Goal: Task Accomplishment & Management: Use online tool/utility

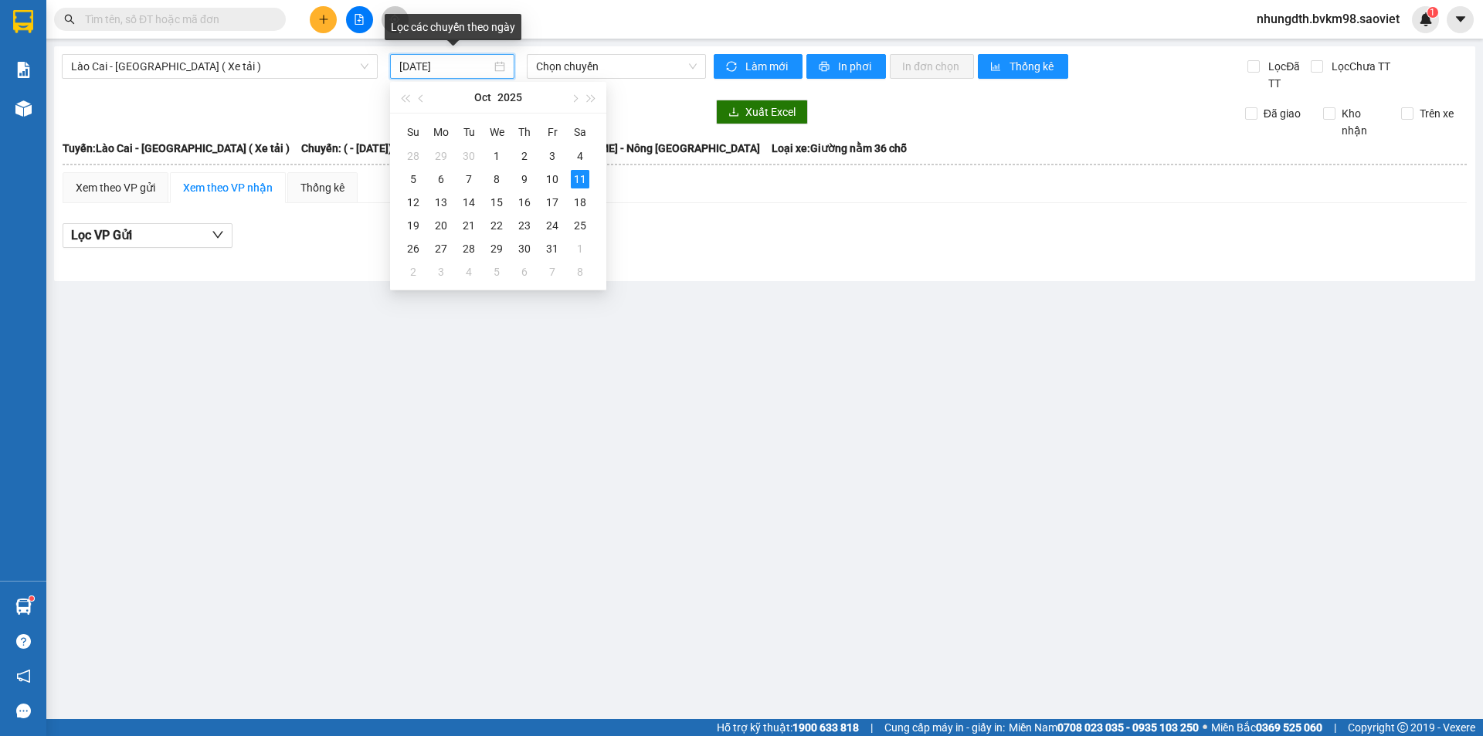
click at [408, 69] on input "[DATE]" at bounding box center [445, 66] width 92 height 17
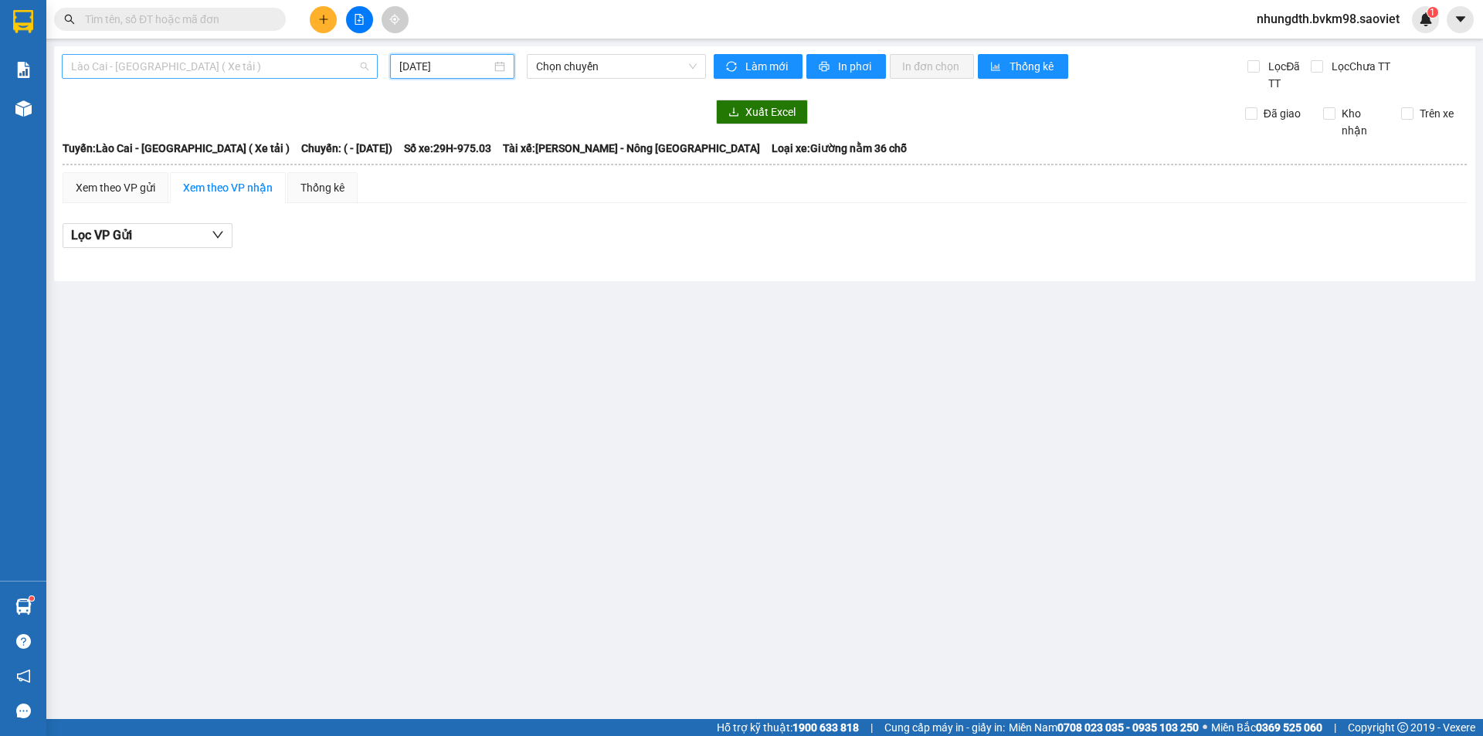
click at [205, 67] on span "Lào Cai - [GEOGRAPHIC_DATA] ( Xe tải )" at bounding box center [219, 66] width 297 height 23
type input "[DATE]"
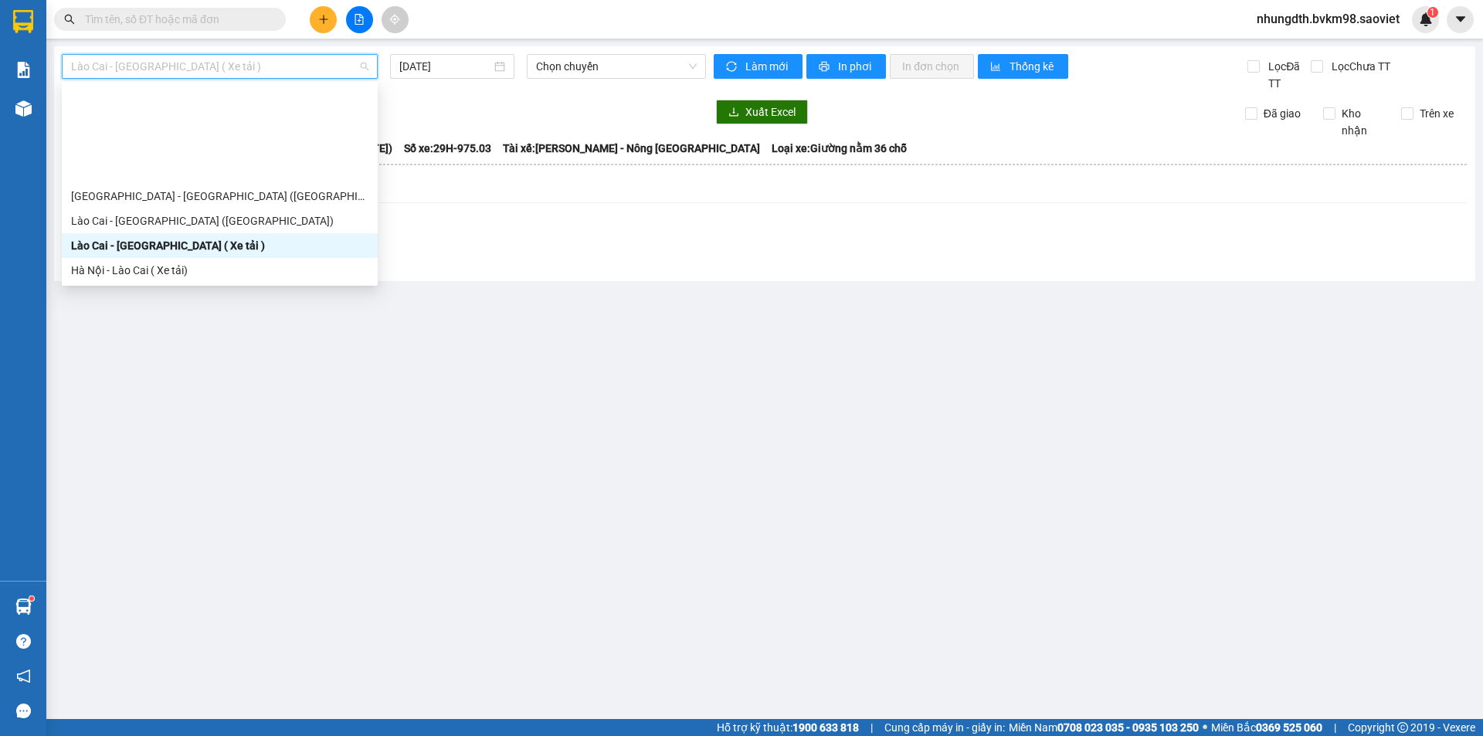
click at [219, 311] on div "Sapa - [GEOGRAPHIC_DATA] (Cabin)" at bounding box center [219, 319] width 297 height 17
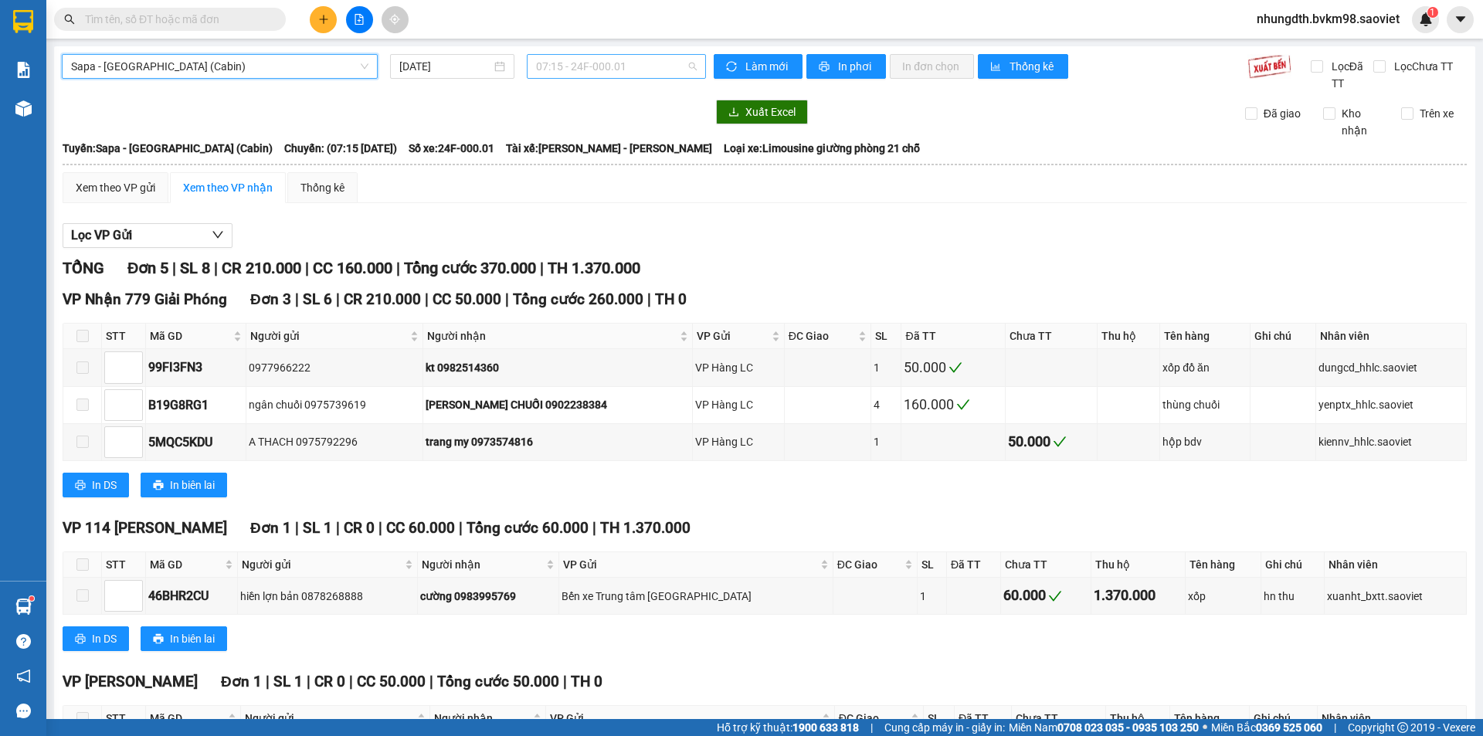
click at [685, 67] on span "07:15 - 24F-000.01" at bounding box center [616, 66] width 161 height 23
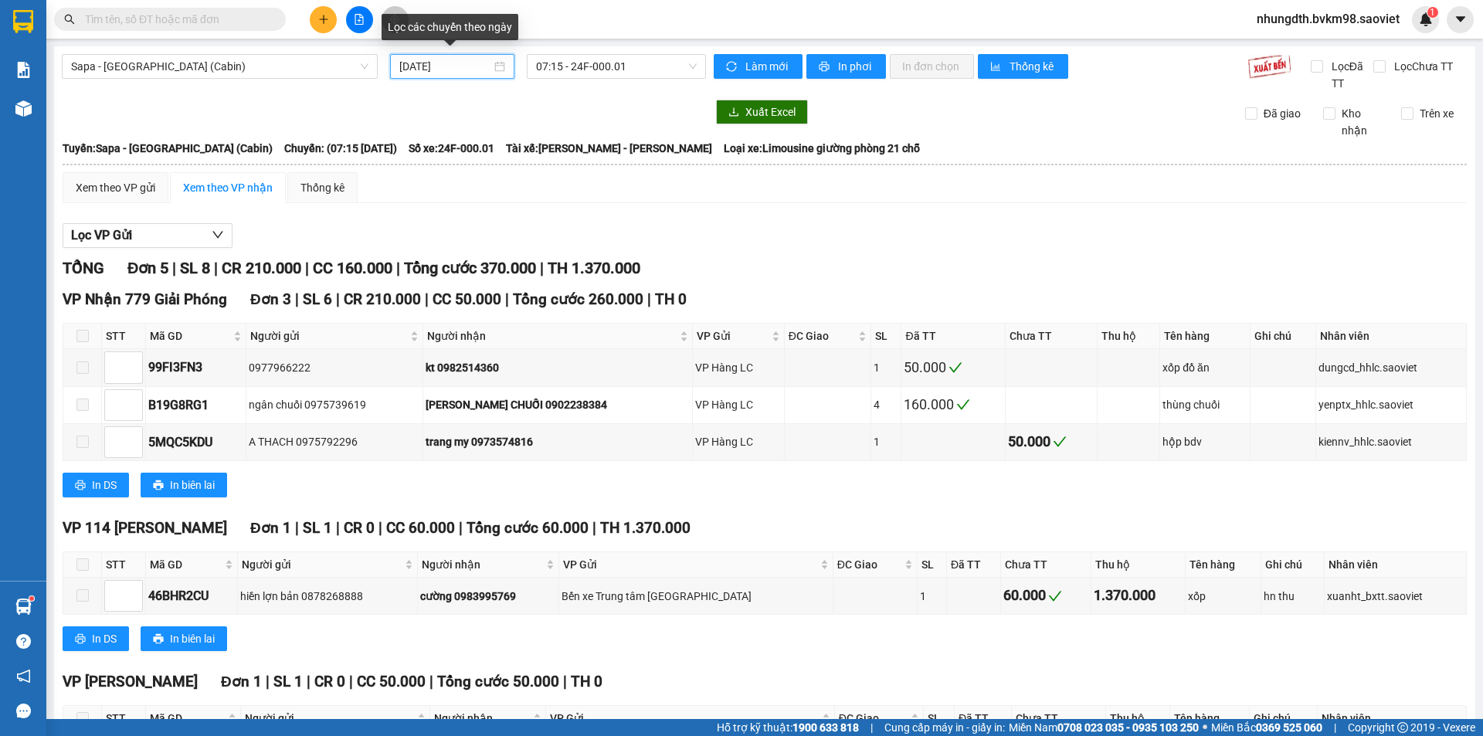
click at [406, 68] on input "[DATE]" at bounding box center [445, 66] width 92 height 17
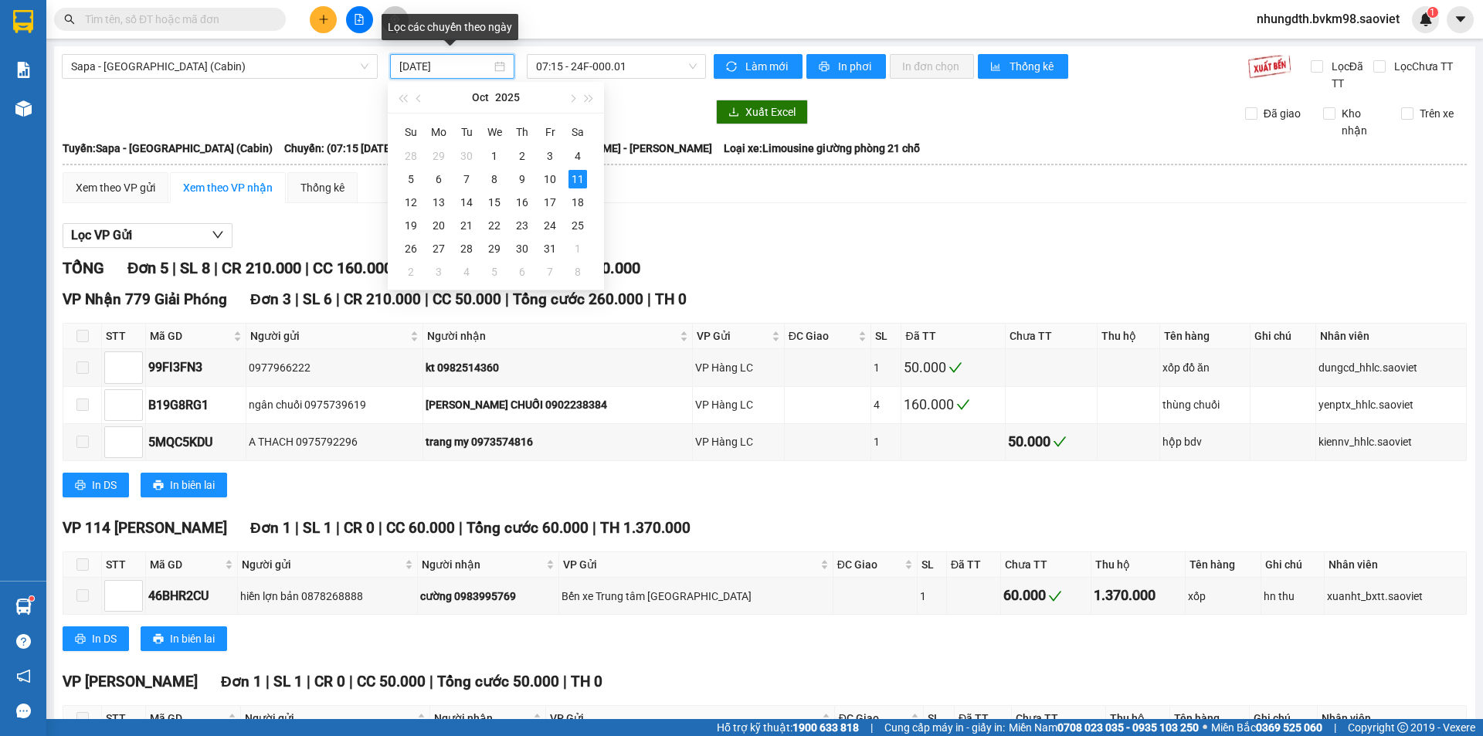
drag, startPoint x: 406, startPoint y: 68, endPoint x: 398, endPoint y: 67, distance: 7.8
click at [399, 67] on input "[DATE]" at bounding box center [445, 66] width 92 height 17
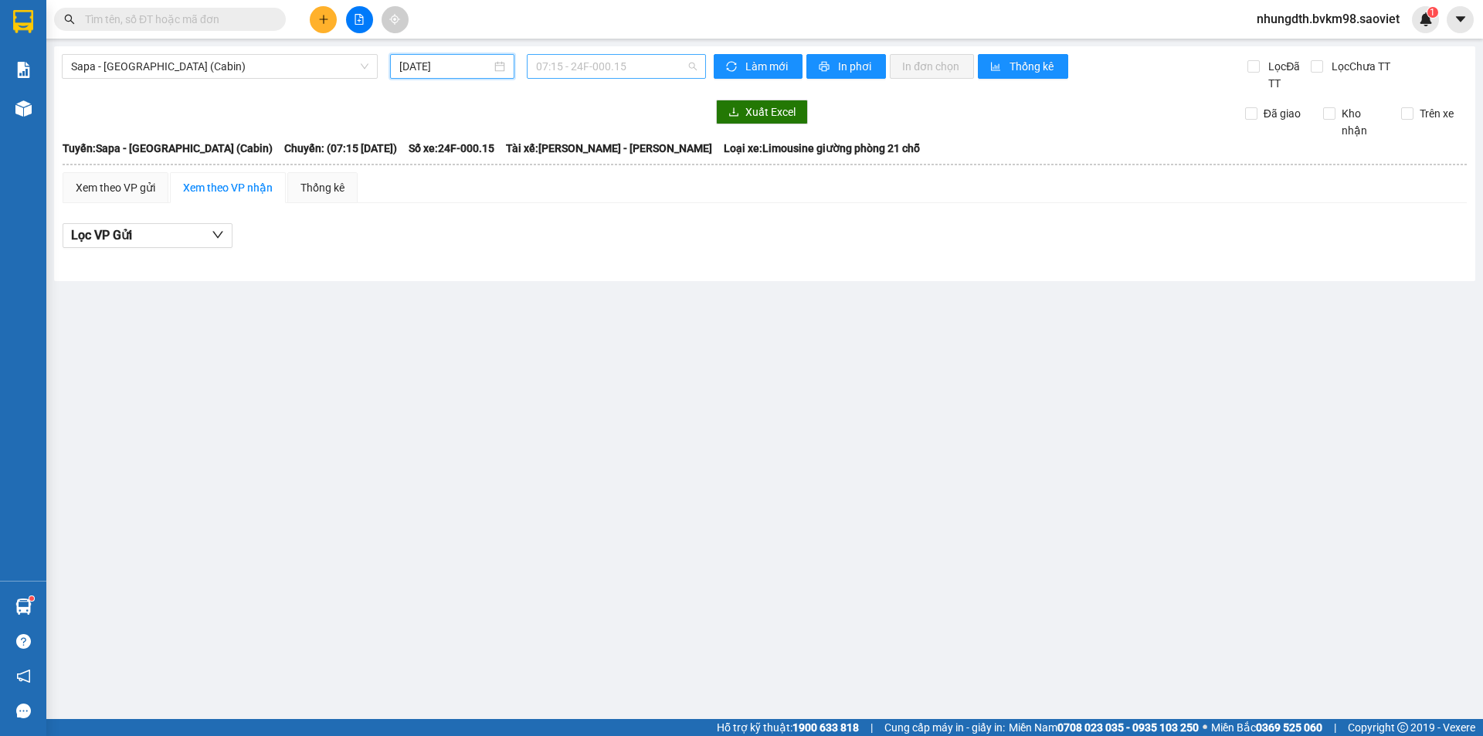
click at [690, 66] on span "07:15 - 24F-000.15" at bounding box center [616, 66] width 161 height 23
type input "[DATE]"
click at [233, 73] on span "Sapa - [GEOGRAPHIC_DATA] (Cabin)" at bounding box center [219, 66] width 297 height 23
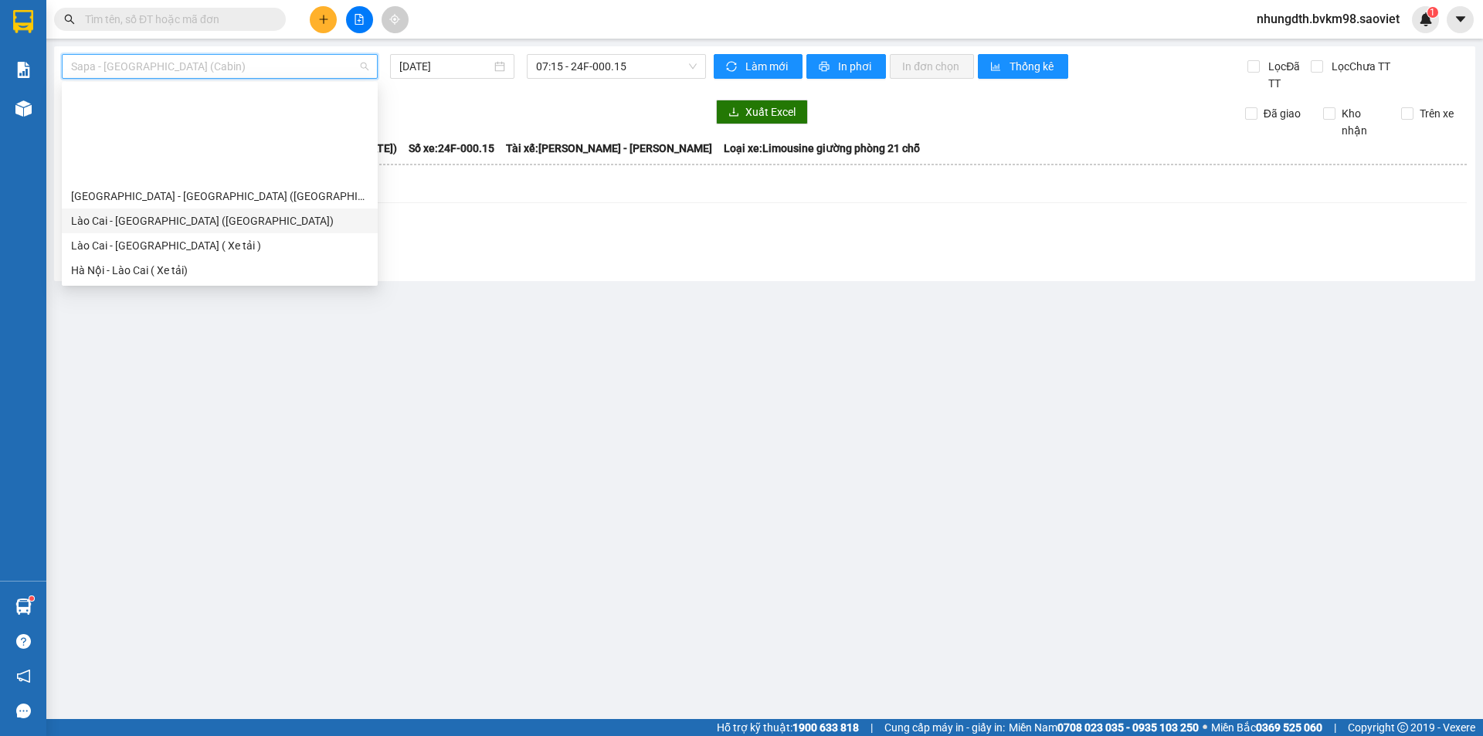
click at [201, 84] on body "Kết quả tìm kiếm ( 0 ) Bộ lọc No Data nhungdth.bvkm98.saoviet 1 Báo cáo 1B. Chi…" at bounding box center [741, 368] width 1483 height 736
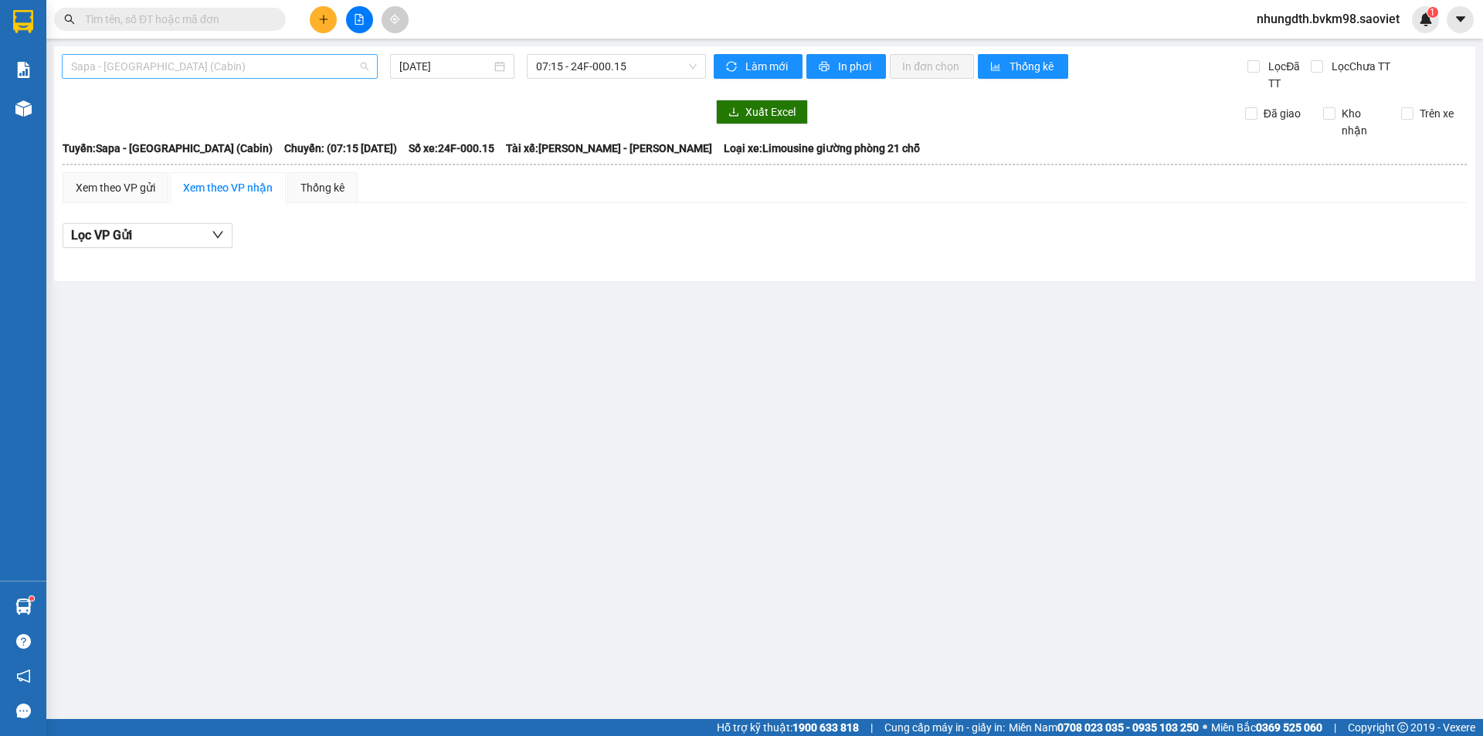
click at [190, 60] on span "Sapa - [GEOGRAPHIC_DATA] (Cabin)" at bounding box center [219, 66] width 297 height 23
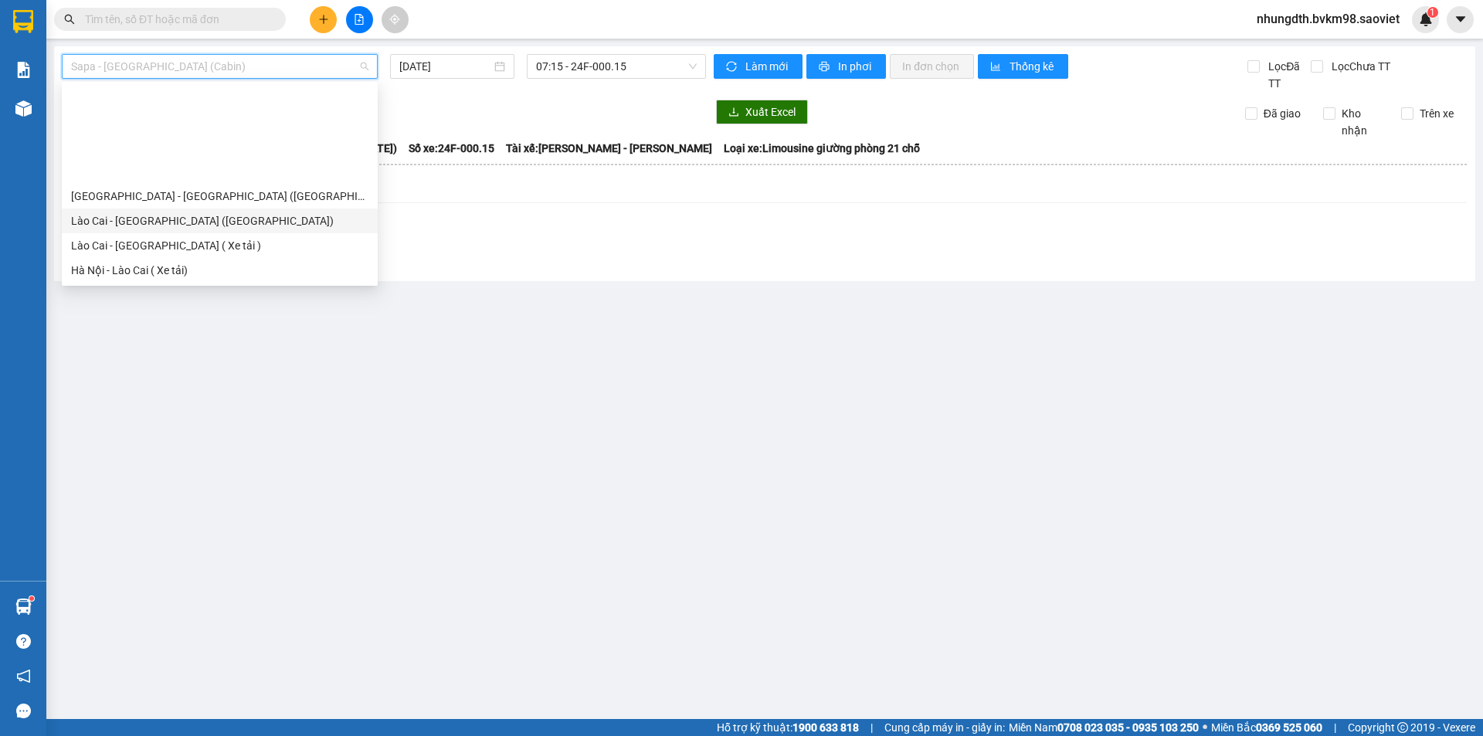
click at [182, 212] on div "Lào Cai - [GEOGRAPHIC_DATA] ([GEOGRAPHIC_DATA])" at bounding box center [219, 220] width 297 height 17
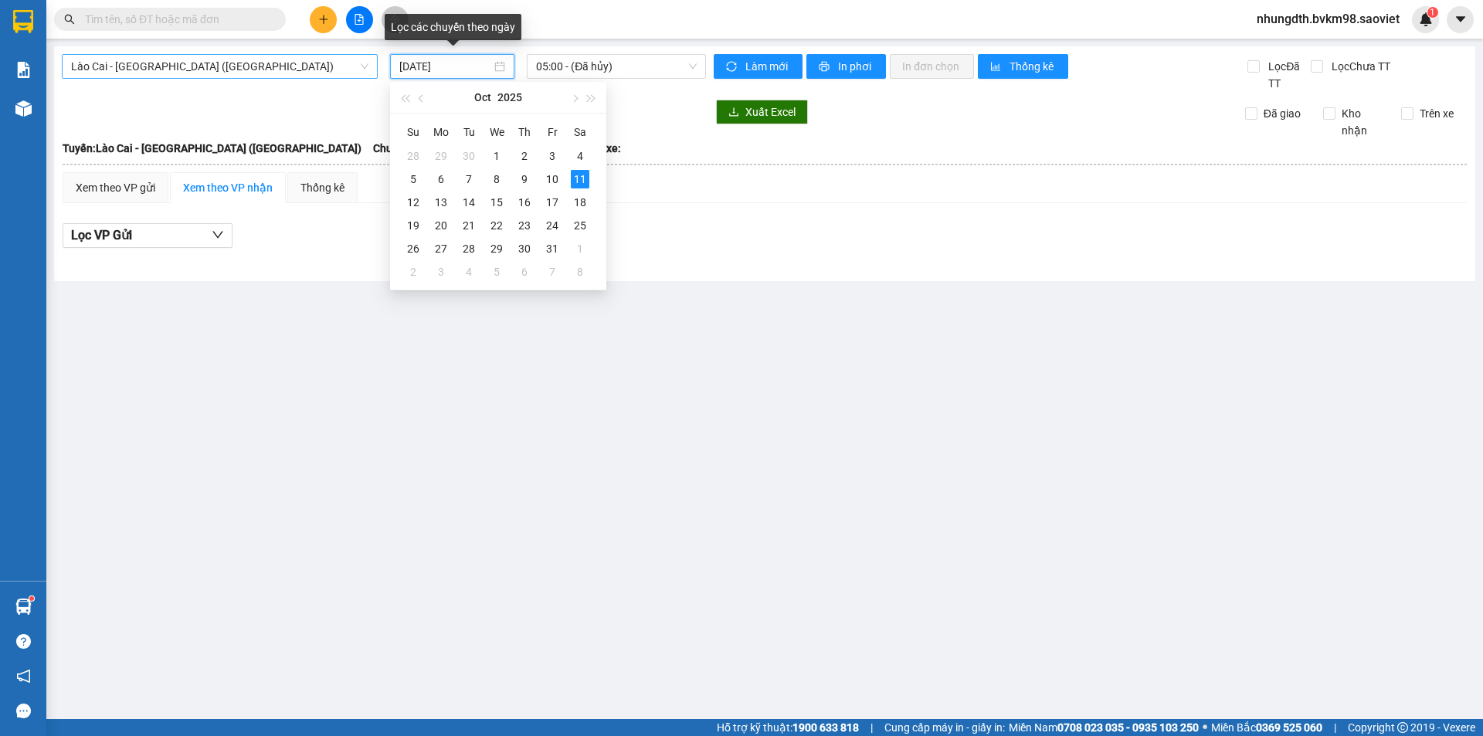
drag, startPoint x: 410, startPoint y: 63, endPoint x: 377, endPoint y: 66, distance: 33.3
click at [377, 66] on div "Lào Cai - [GEOGRAPHIC_DATA] ([GEOGRAPHIC_DATA]) [DATE] 05:00 - (Đã hủy)" at bounding box center [384, 66] width 657 height 25
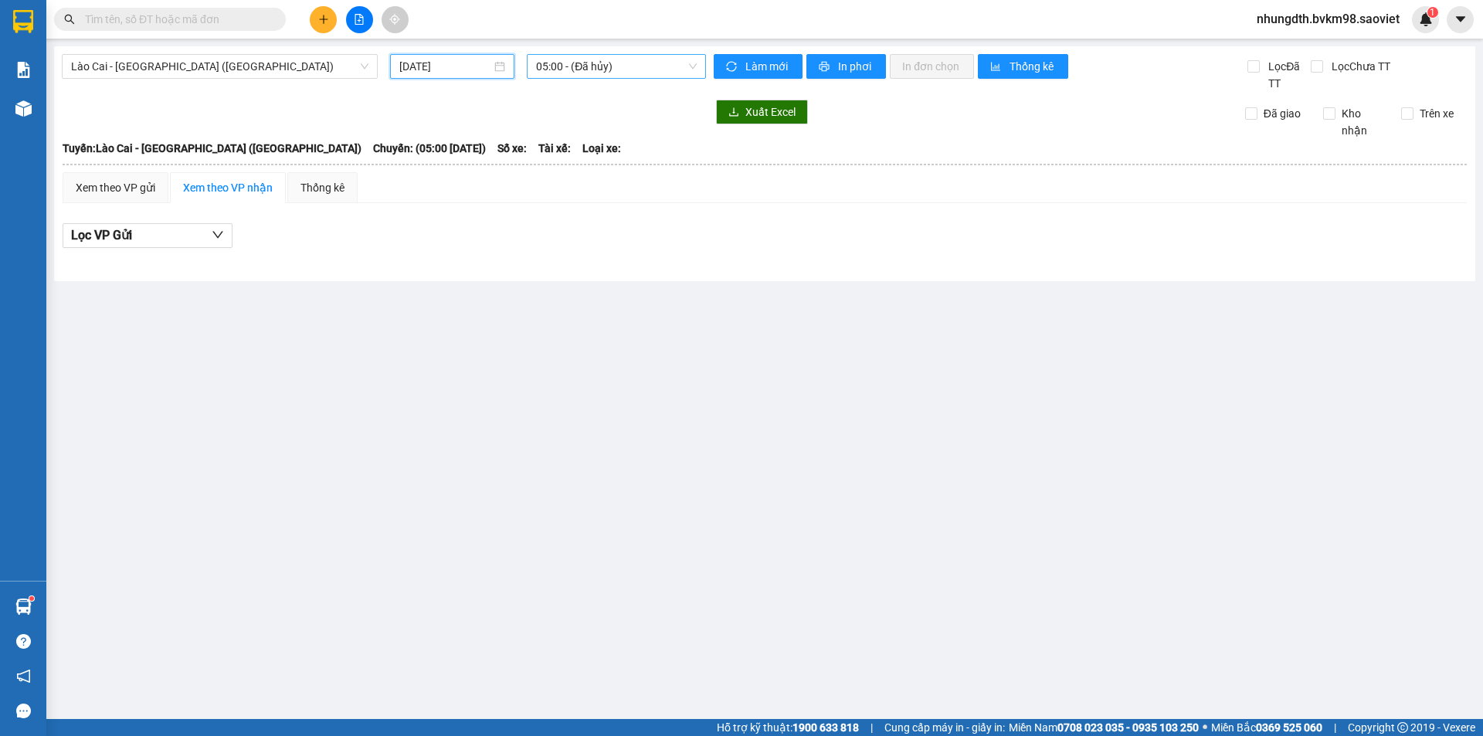
click at [691, 68] on span "05:00 - (Đã hủy)" at bounding box center [616, 66] width 161 height 23
type input "[DATE]"
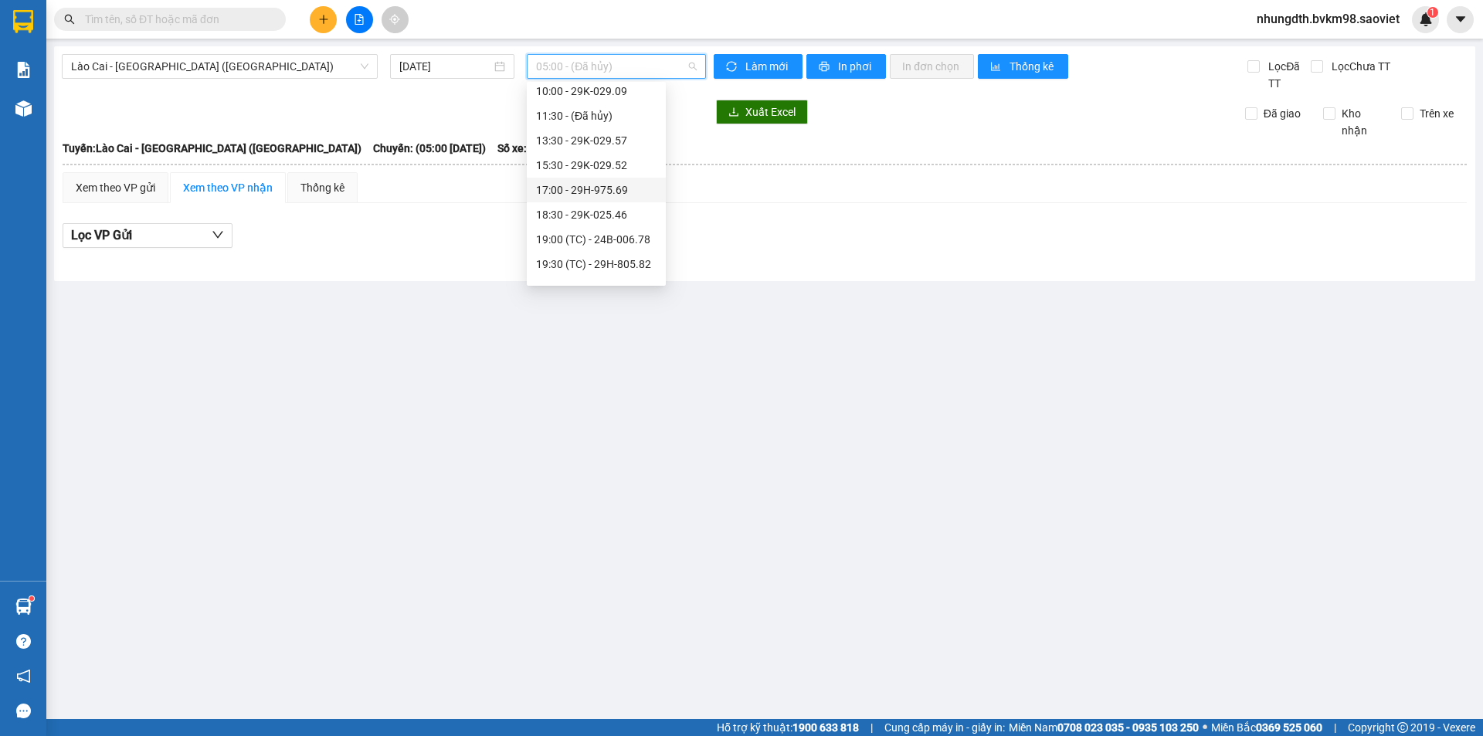
scroll to position [232, 0]
click at [243, 65] on span "Lào Cai - [GEOGRAPHIC_DATA] ([GEOGRAPHIC_DATA])" at bounding box center [219, 66] width 297 height 23
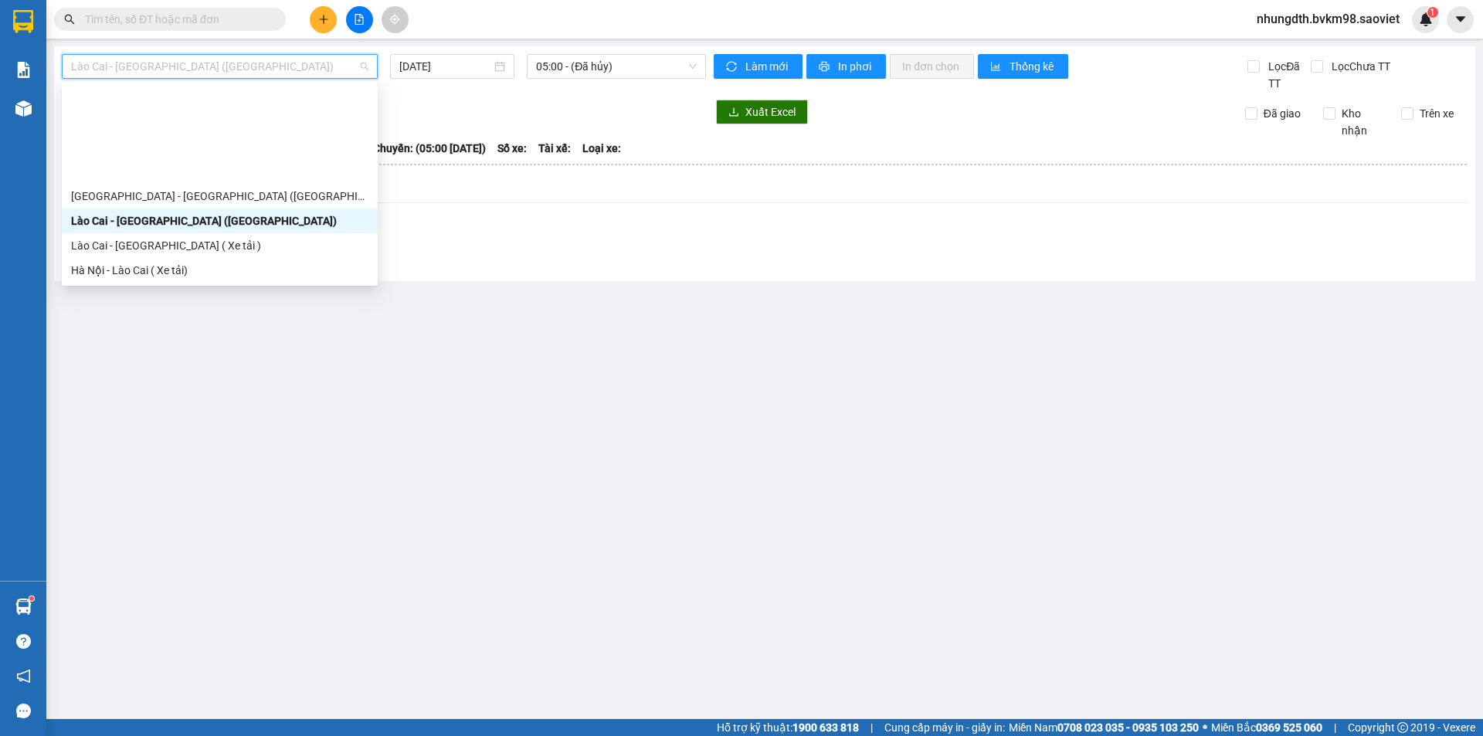
click at [239, 385] on div "[GEOGRAPHIC_DATA] - Sapa (Cabin - Full)" at bounding box center [219, 393] width 297 height 17
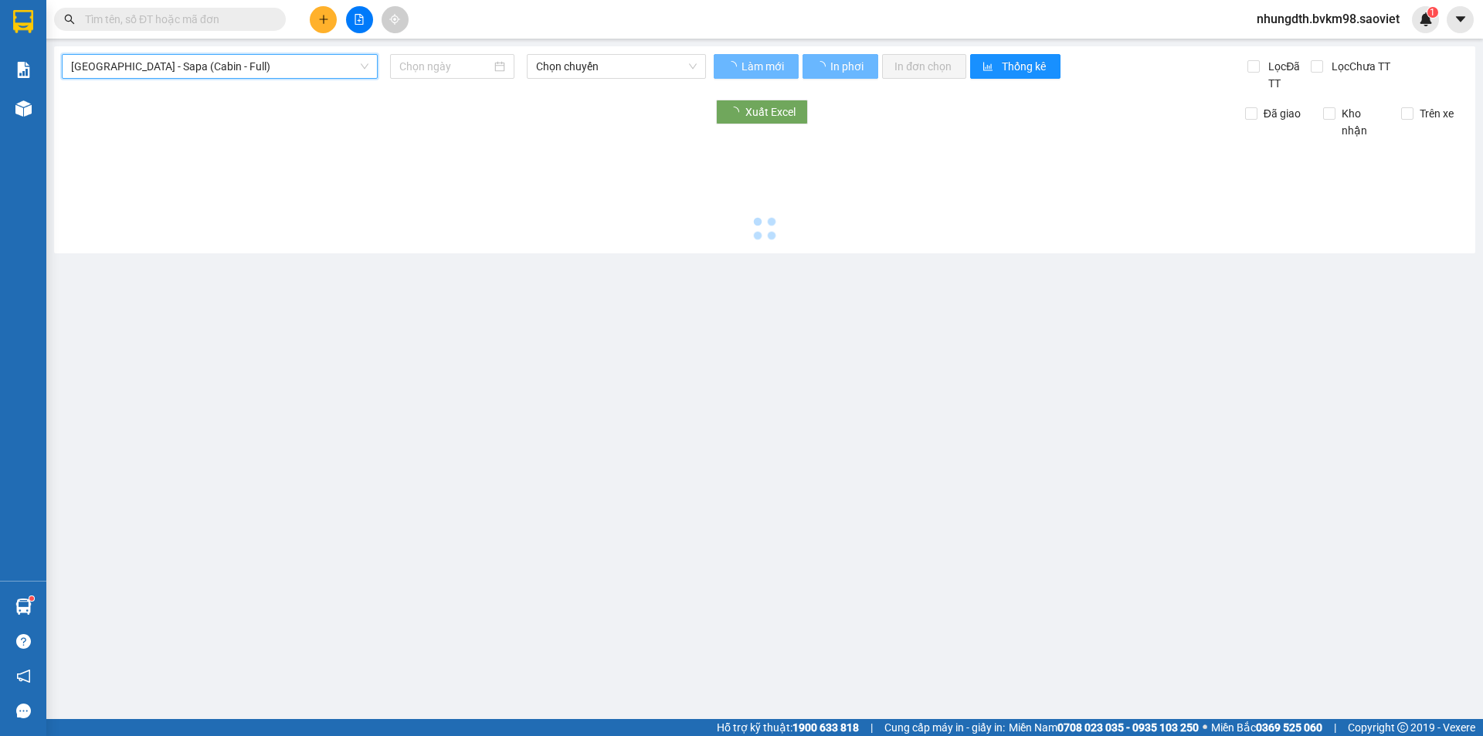
type input "[DATE]"
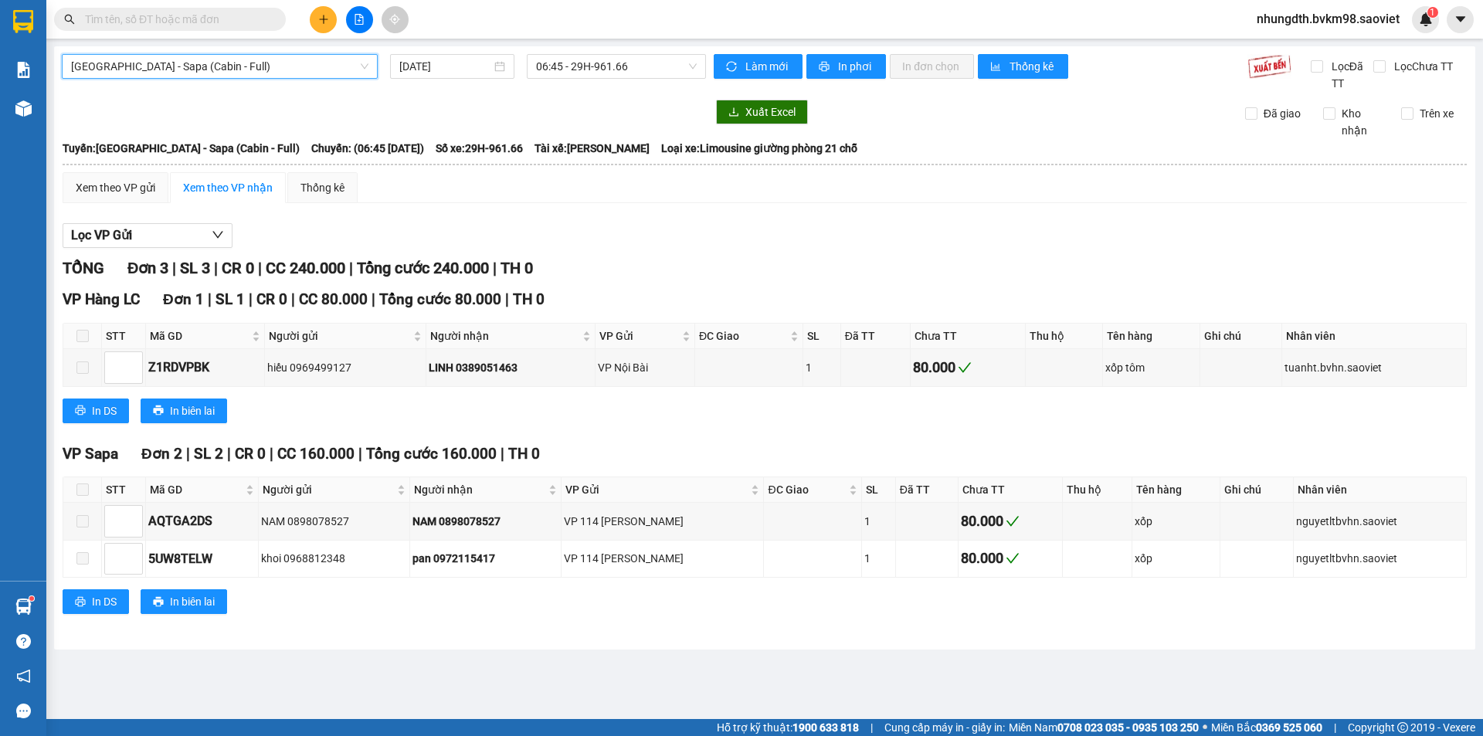
click at [195, 66] on span "[GEOGRAPHIC_DATA] - Sapa (Cabin - Full)" at bounding box center [219, 66] width 297 height 23
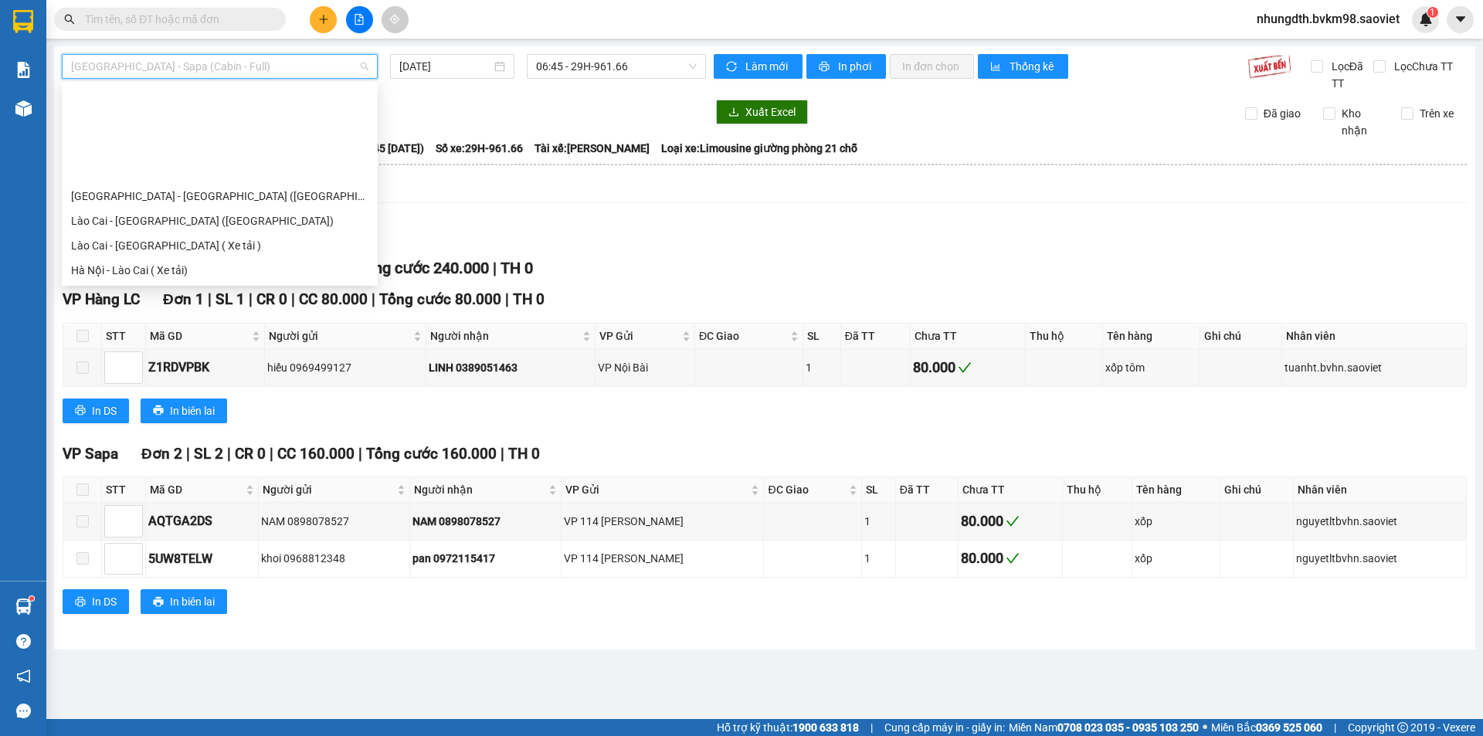
click at [240, 336] on div "[GEOGRAPHIC_DATA] - [GEOGRAPHIC_DATA] ([GEOGRAPHIC_DATA])" at bounding box center [219, 344] width 297 height 17
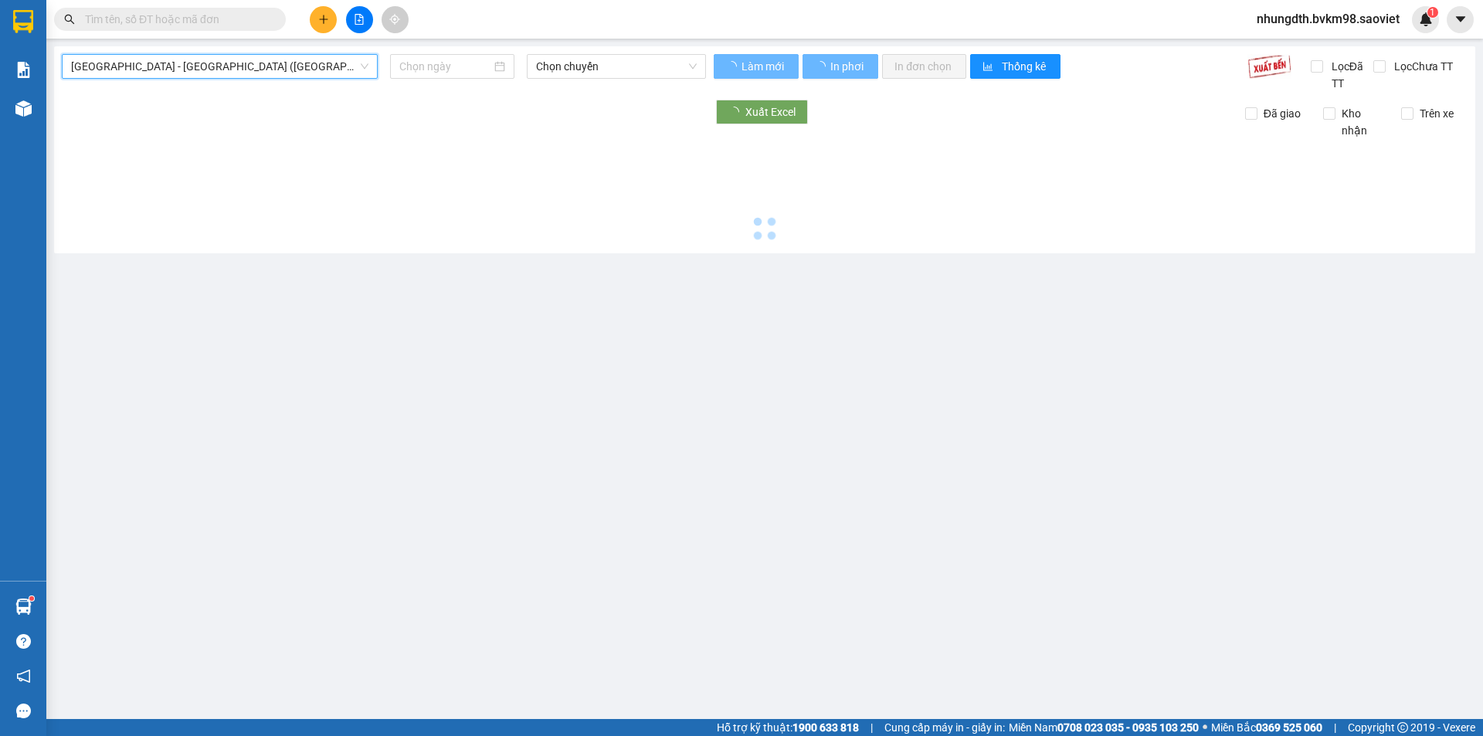
type input "[DATE]"
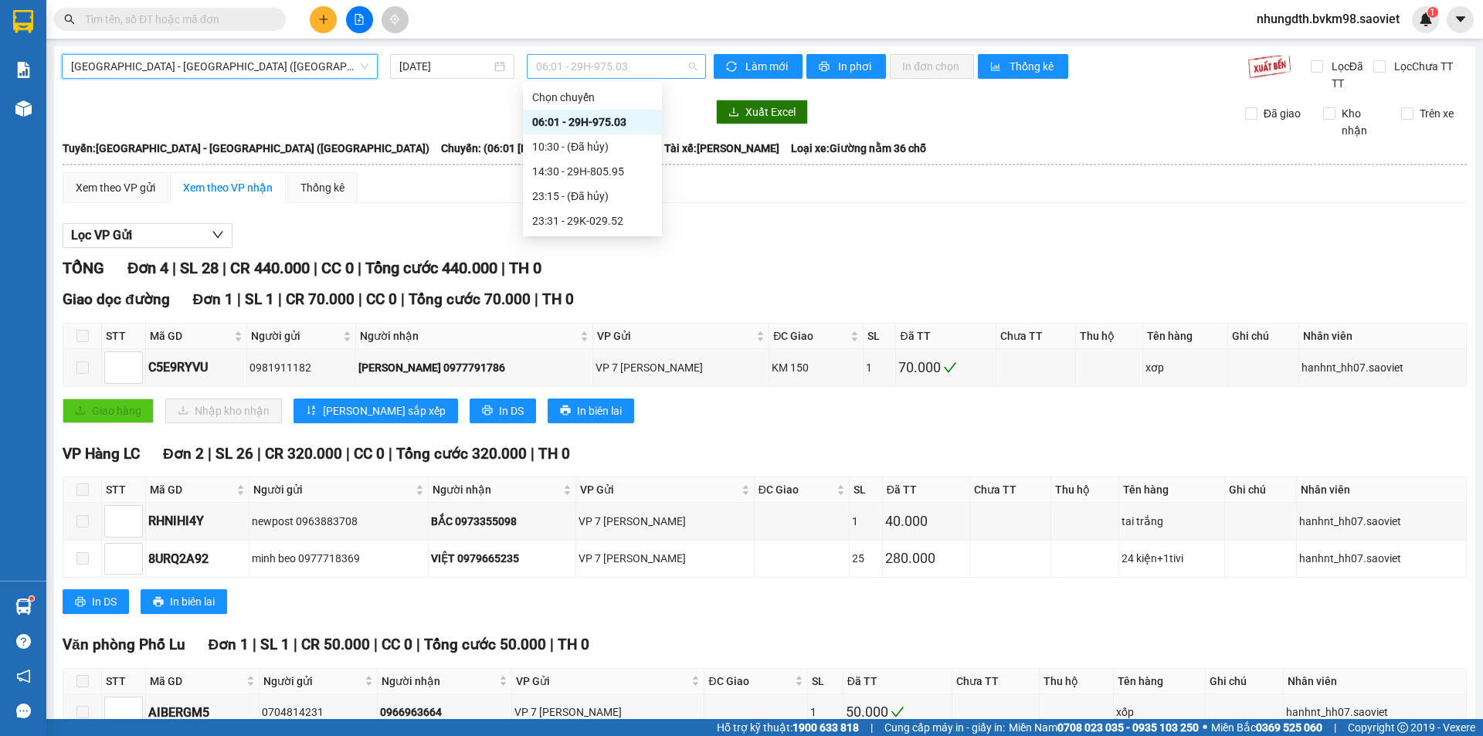
click at [691, 66] on span "06:01 - 29H-975.03" at bounding box center [616, 66] width 161 height 23
click at [232, 19] on input "text" at bounding box center [176, 19] width 182 height 17
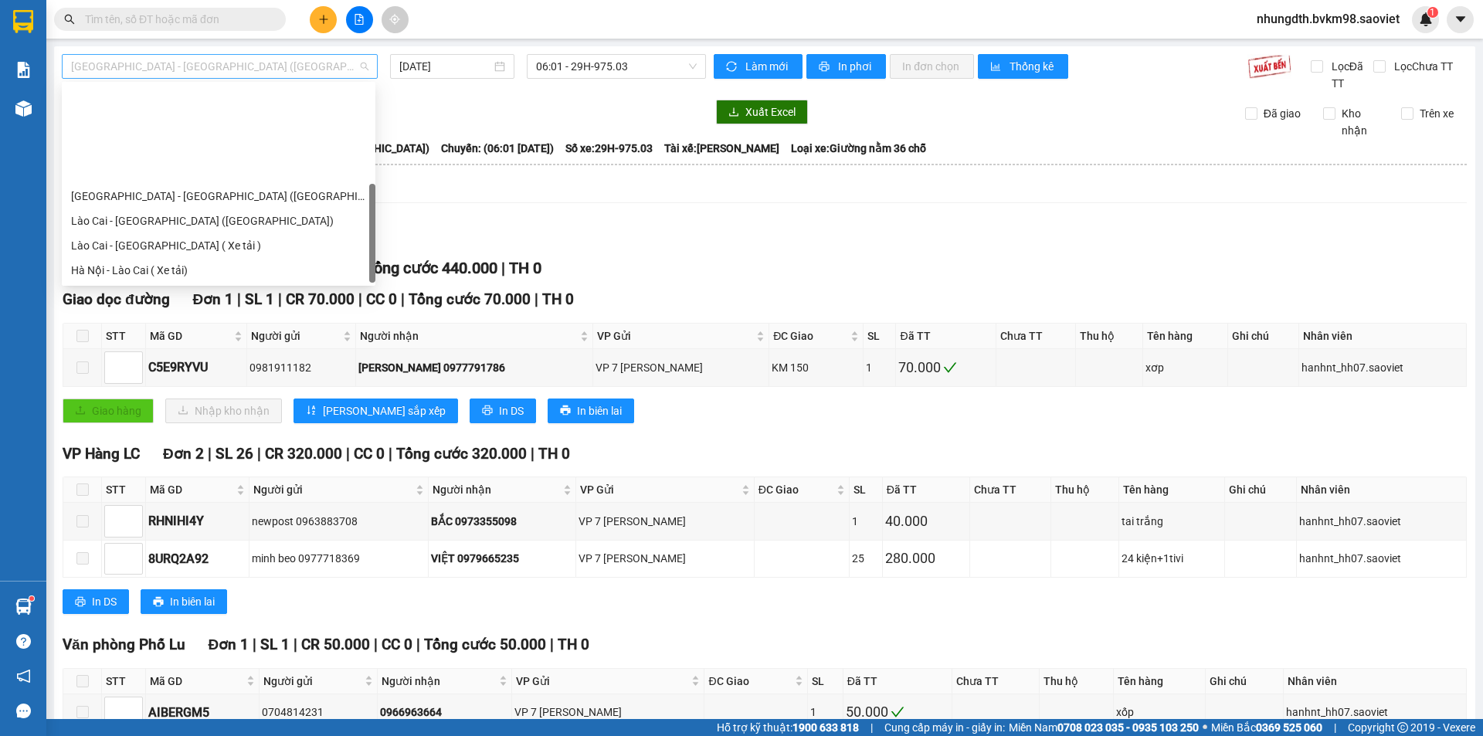
click at [246, 62] on span "[GEOGRAPHIC_DATA] - [GEOGRAPHIC_DATA] ([GEOGRAPHIC_DATA])" at bounding box center [219, 66] width 297 height 23
click at [195, 237] on div "Lào Cai - [GEOGRAPHIC_DATA] ( Xe tải )" at bounding box center [218, 245] width 295 height 17
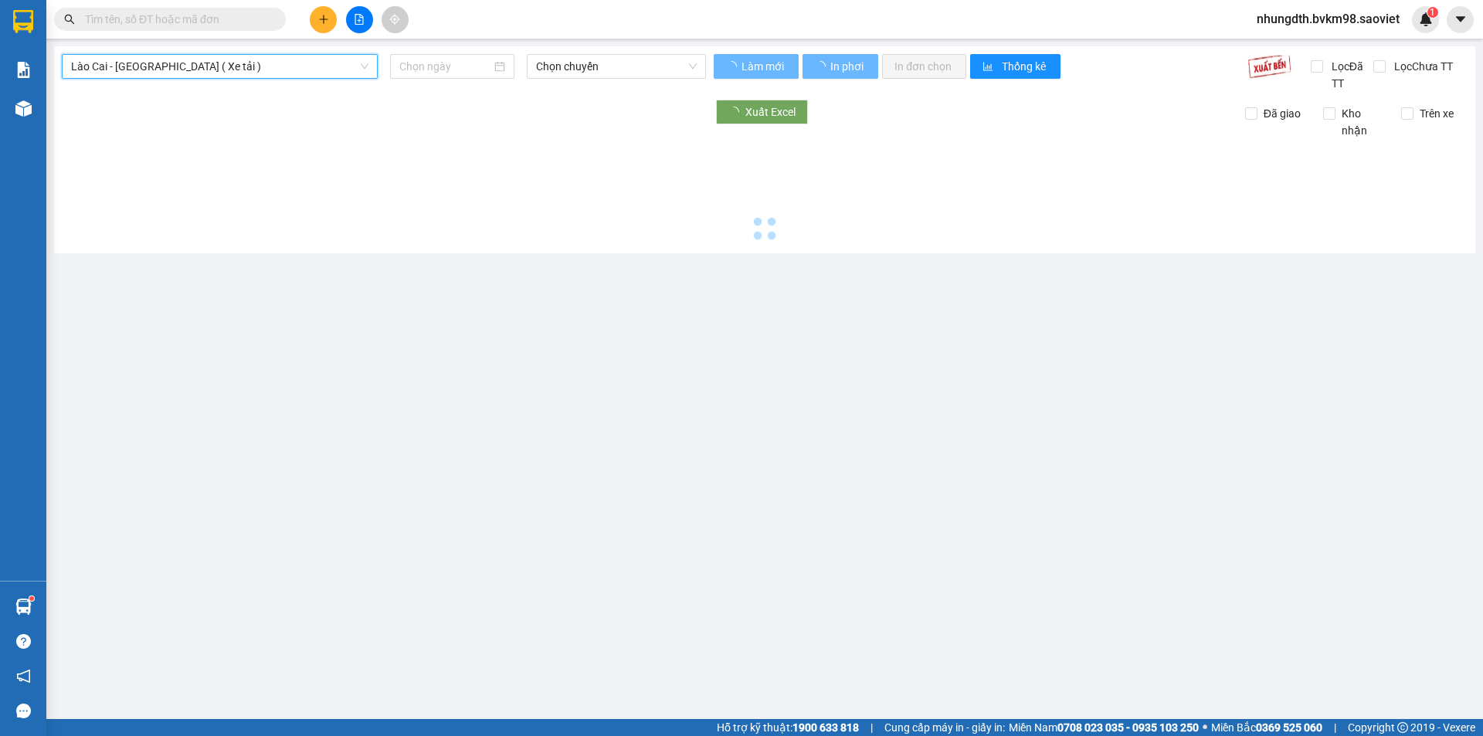
type input "[DATE]"
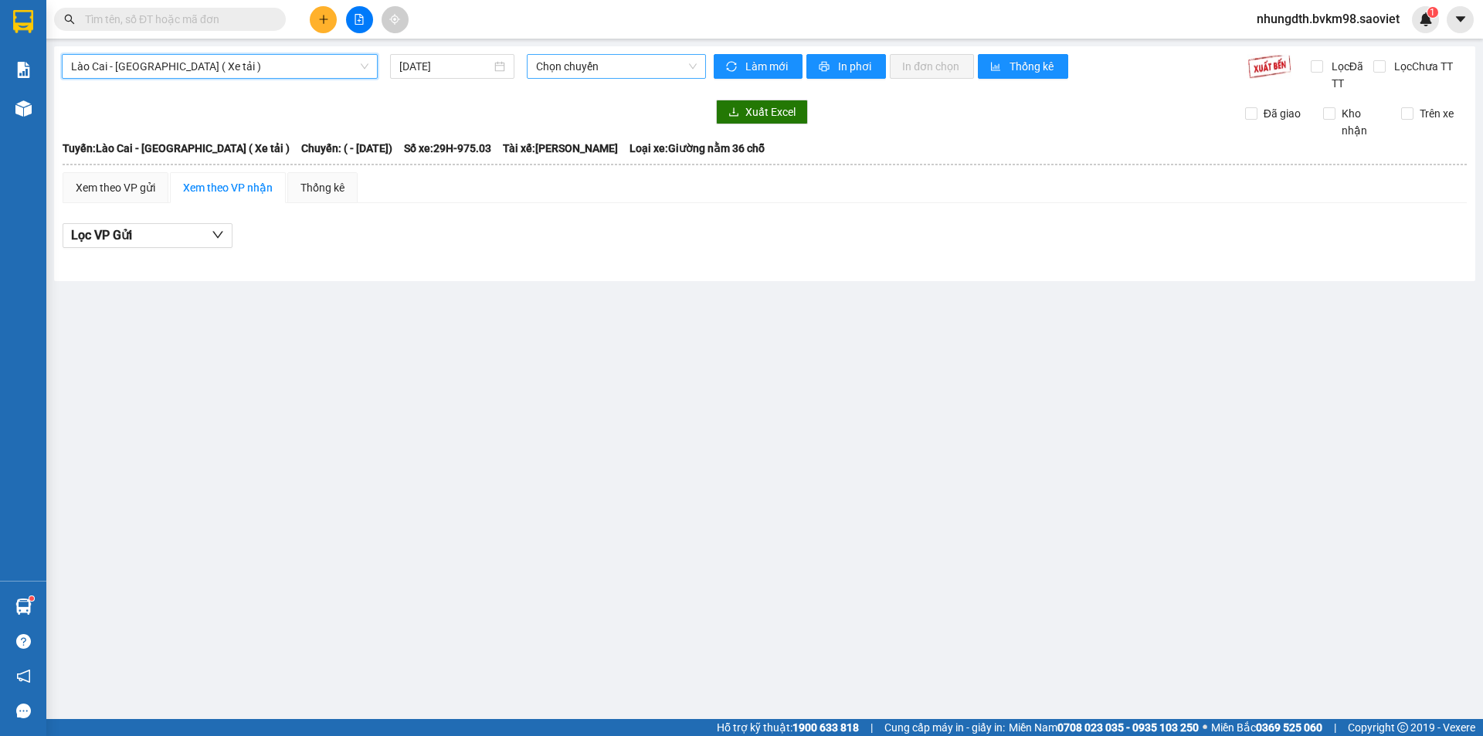
click at [698, 66] on div "Chọn chuyến" at bounding box center [616, 66] width 179 height 25
